Goal: Task Accomplishment & Management: Use online tool/utility

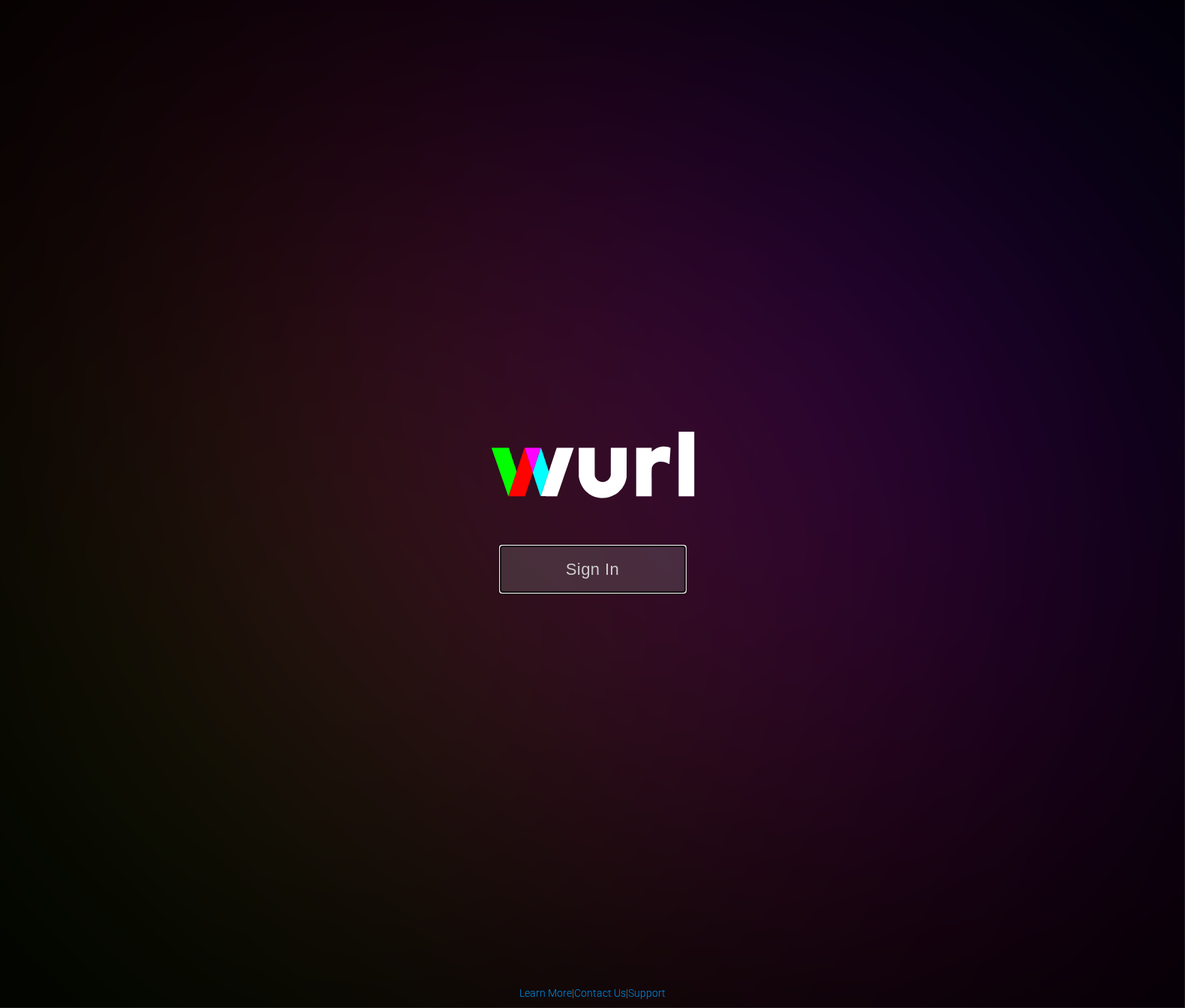
click at [547, 591] on button "Sign In" at bounding box center [593, 569] width 188 height 49
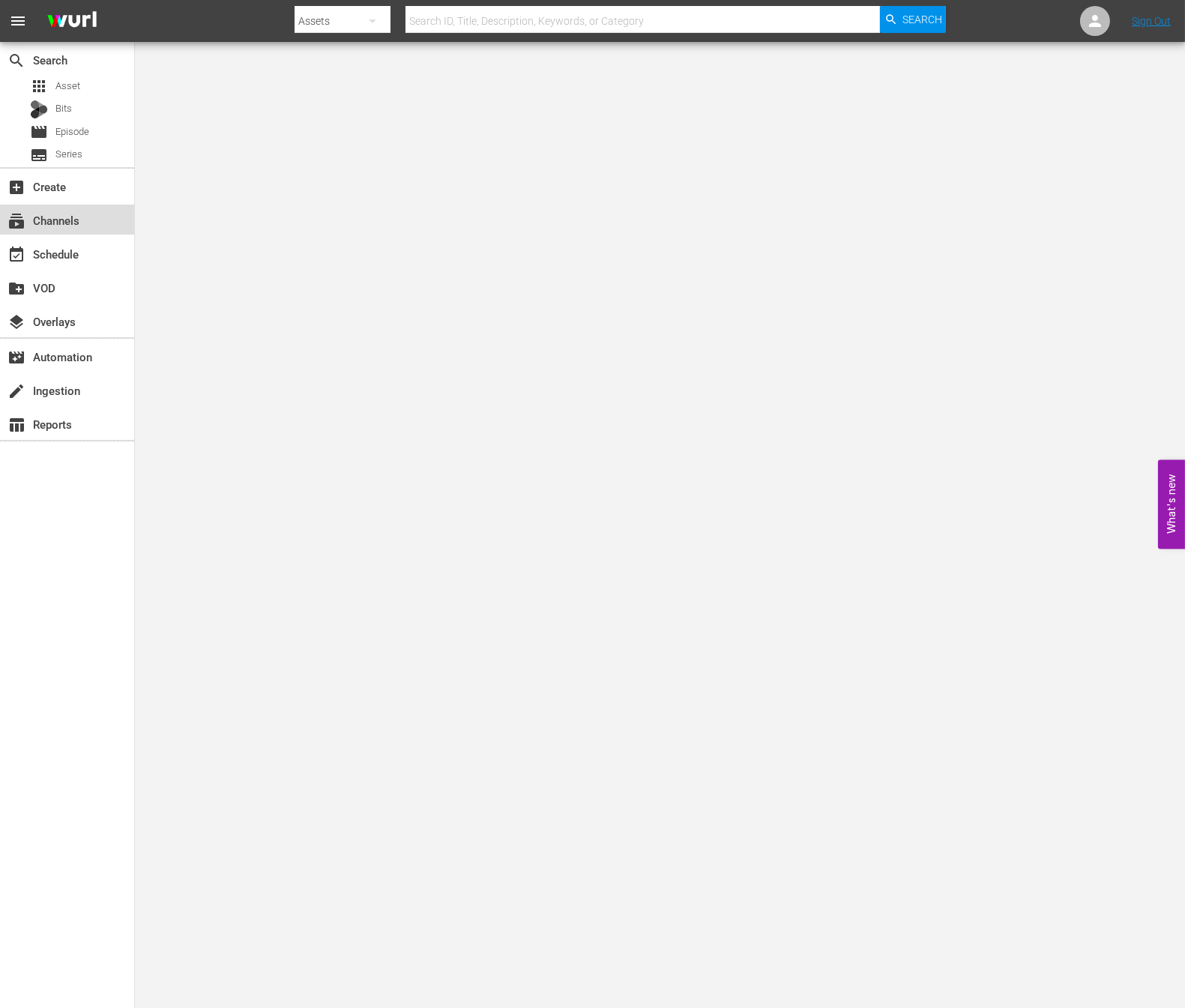
click at [54, 225] on div "subscriptions Channels" at bounding box center [42, 218] width 84 height 13
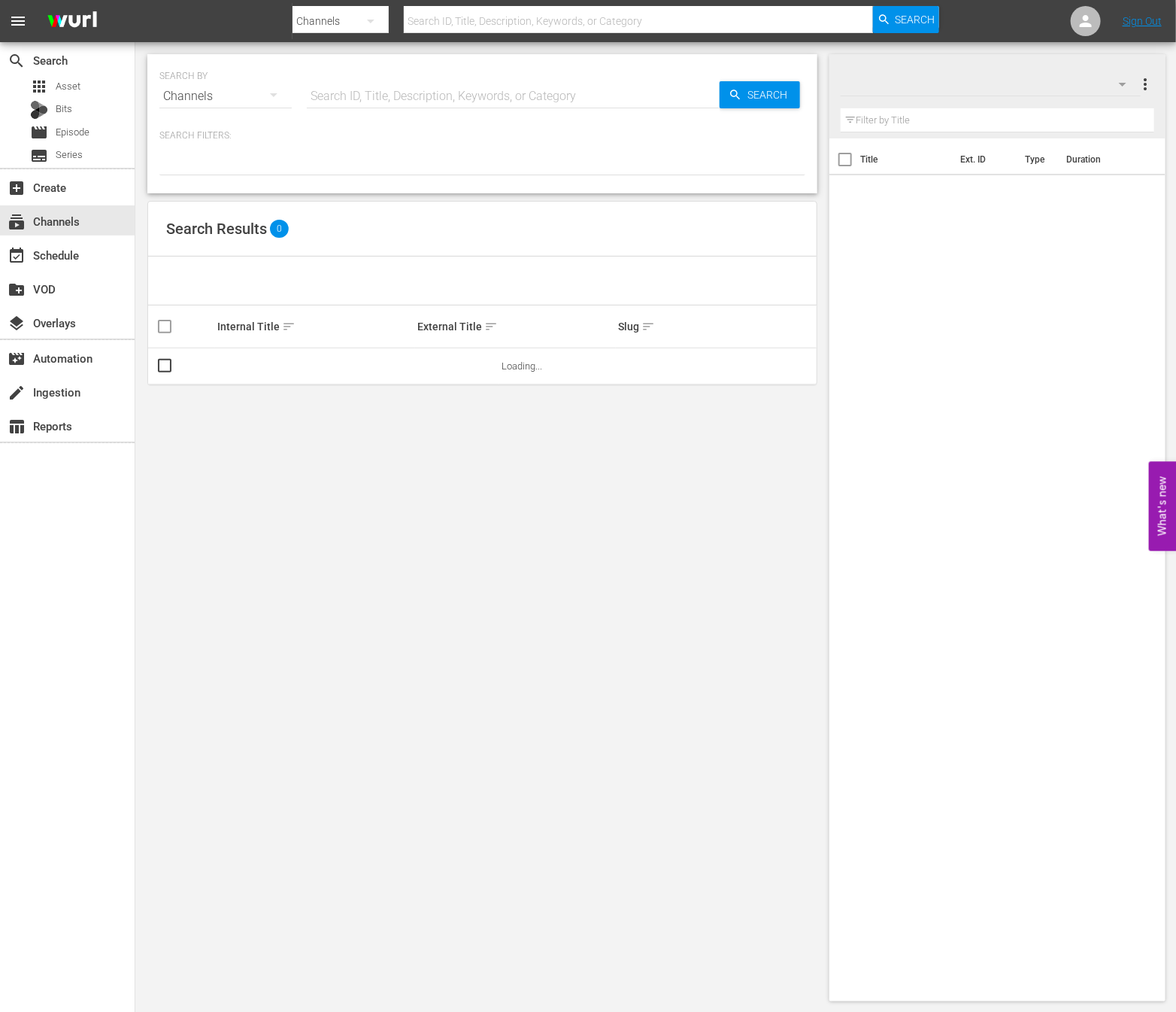
click at [216, 92] on div "Channels" at bounding box center [226, 96] width 133 height 42
click at [91, 249] on div "Channels Series Episodes Bits Assets" at bounding box center [588, 506] width 1176 height 1012
click at [90, 249] on div "Channels Series Episodes Bits Assets" at bounding box center [588, 506] width 1176 height 1012
click at [71, 257] on div "event_available Schedule" at bounding box center [42, 252] width 84 height 13
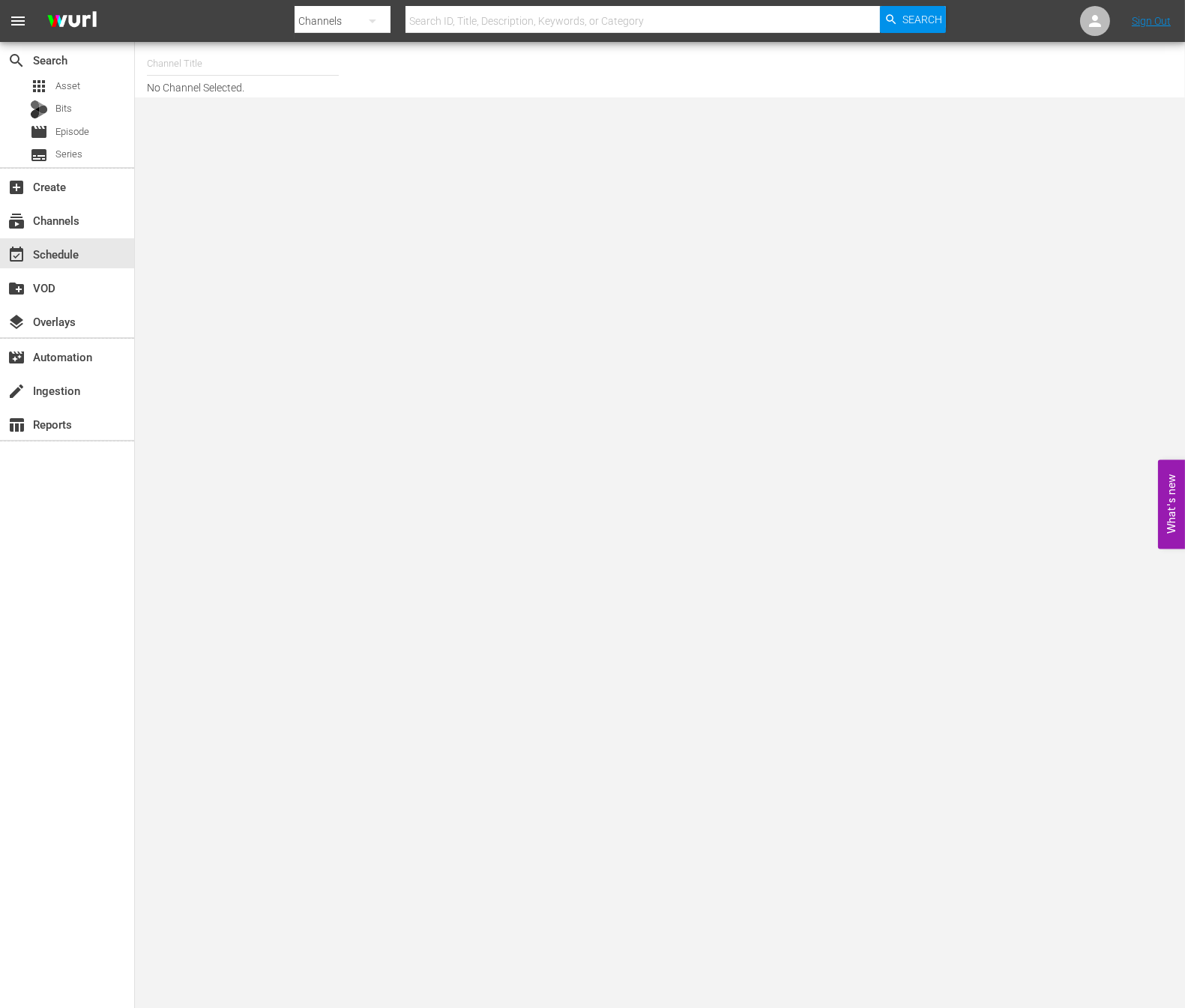
click at [253, 66] on input "text" at bounding box center [242, 63] width 192 height 36
type input "ㄷ"
click at [199, 63] on input "new kpop" at bounding box center [242, 63] width 192 height 36
click at [226, 100] on div "NEW KPOP (617 - newidco_newkid_1)" at bounding box center [353, 105] width 388 height 36
type input "NEW KPOP (617 - newidco_newkid_1)"
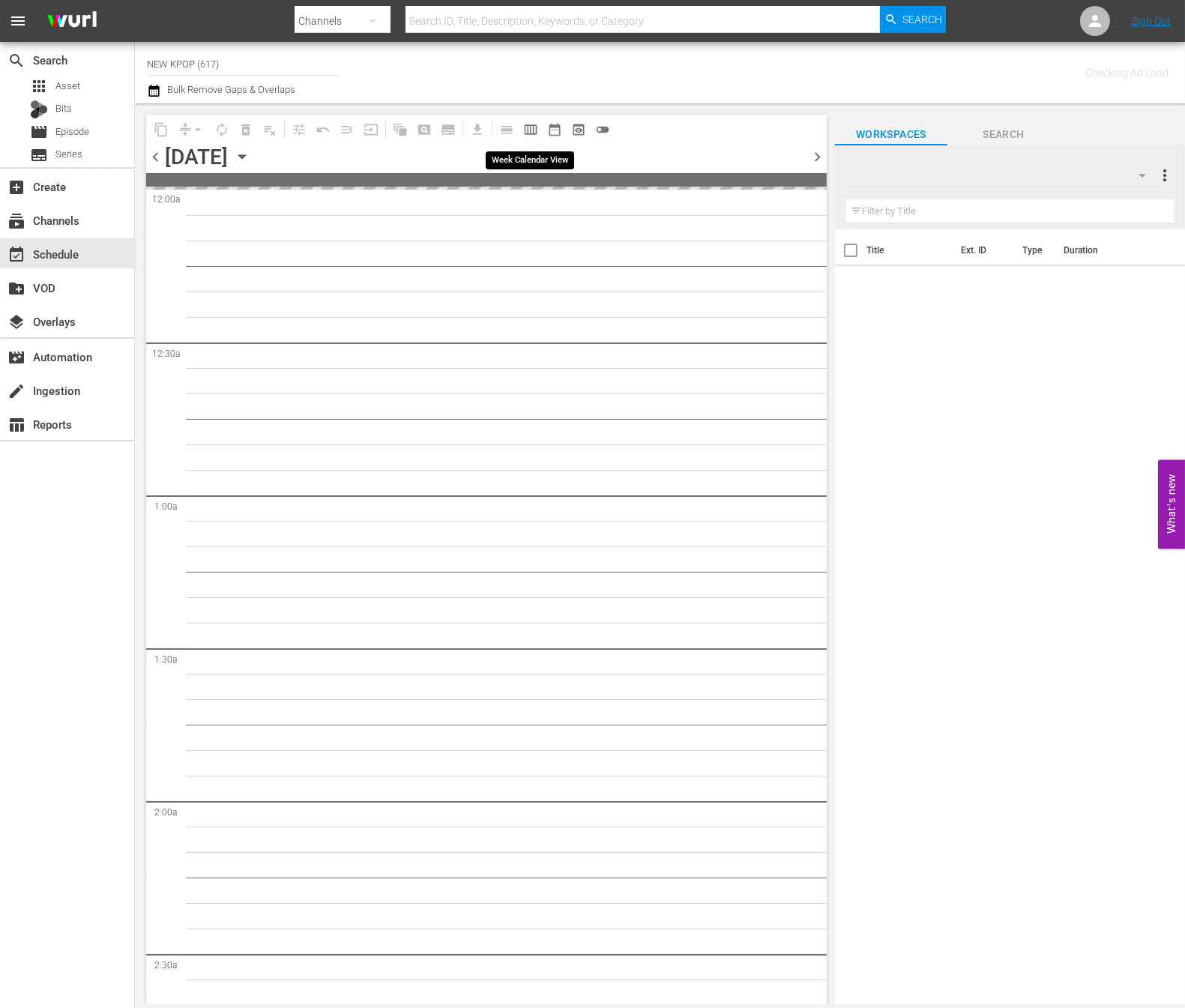
click at [525, 135] on span "calendar_view_week_outlined" at bounding box center [530, 129] width 15 height 15
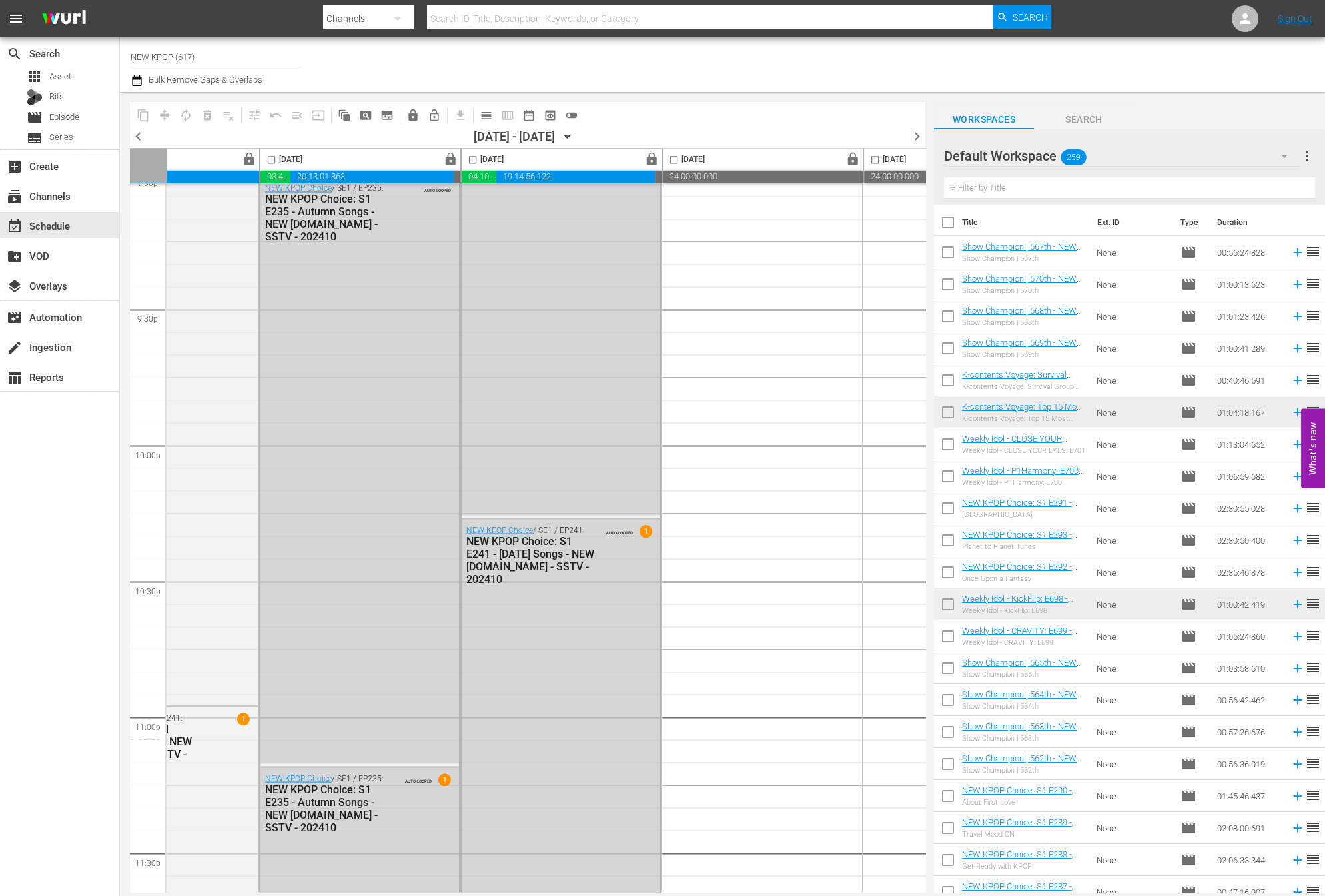
scroll to position [5820, 309]
